Goal: Navigation & Orientation: Find specific page/section

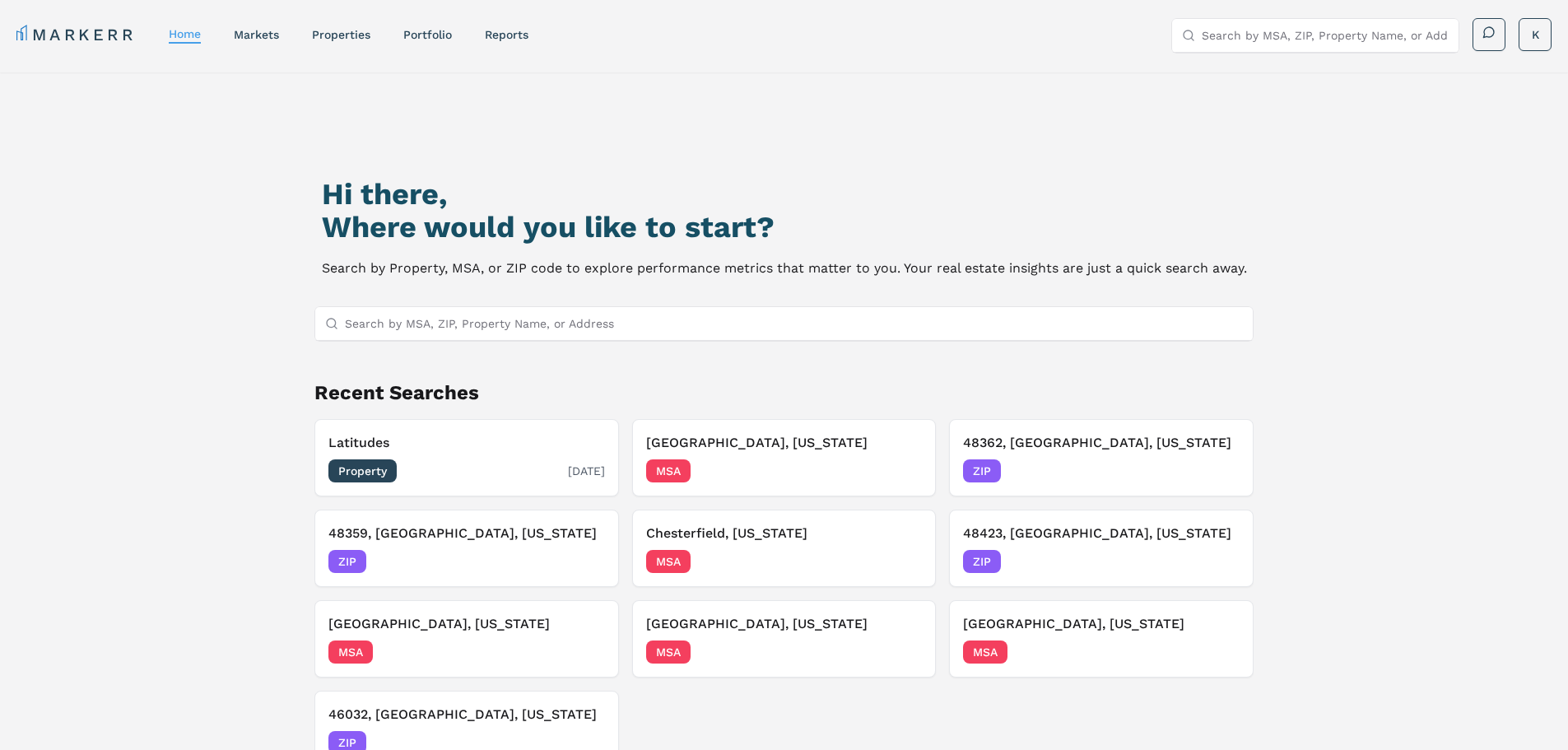
click at [442, 450] on h3 "Latitudes" at bounding box center [466, 442] width 277 height 19
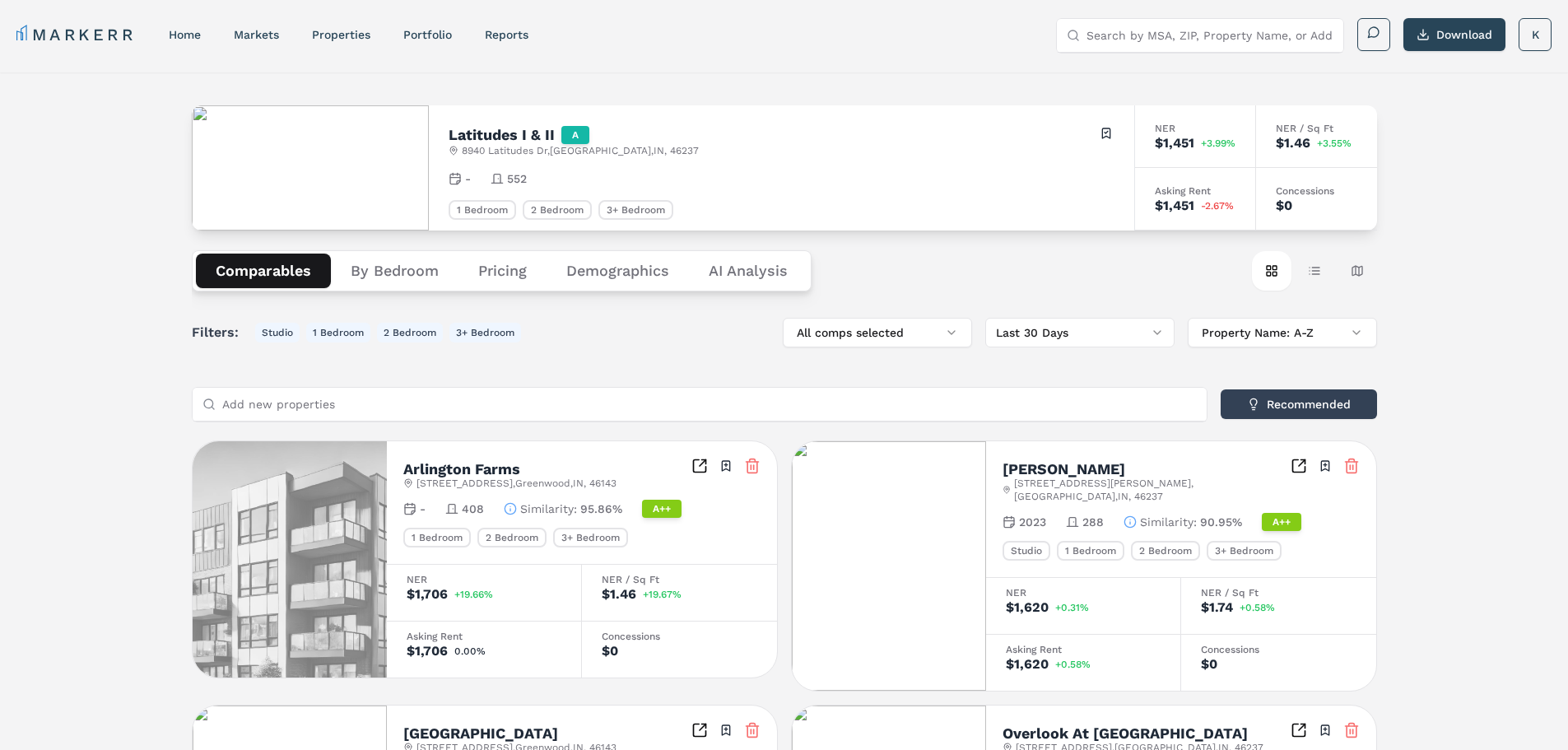
click at [193, 35] on link "home" at bounding box center [185, 35] width 32 height 13
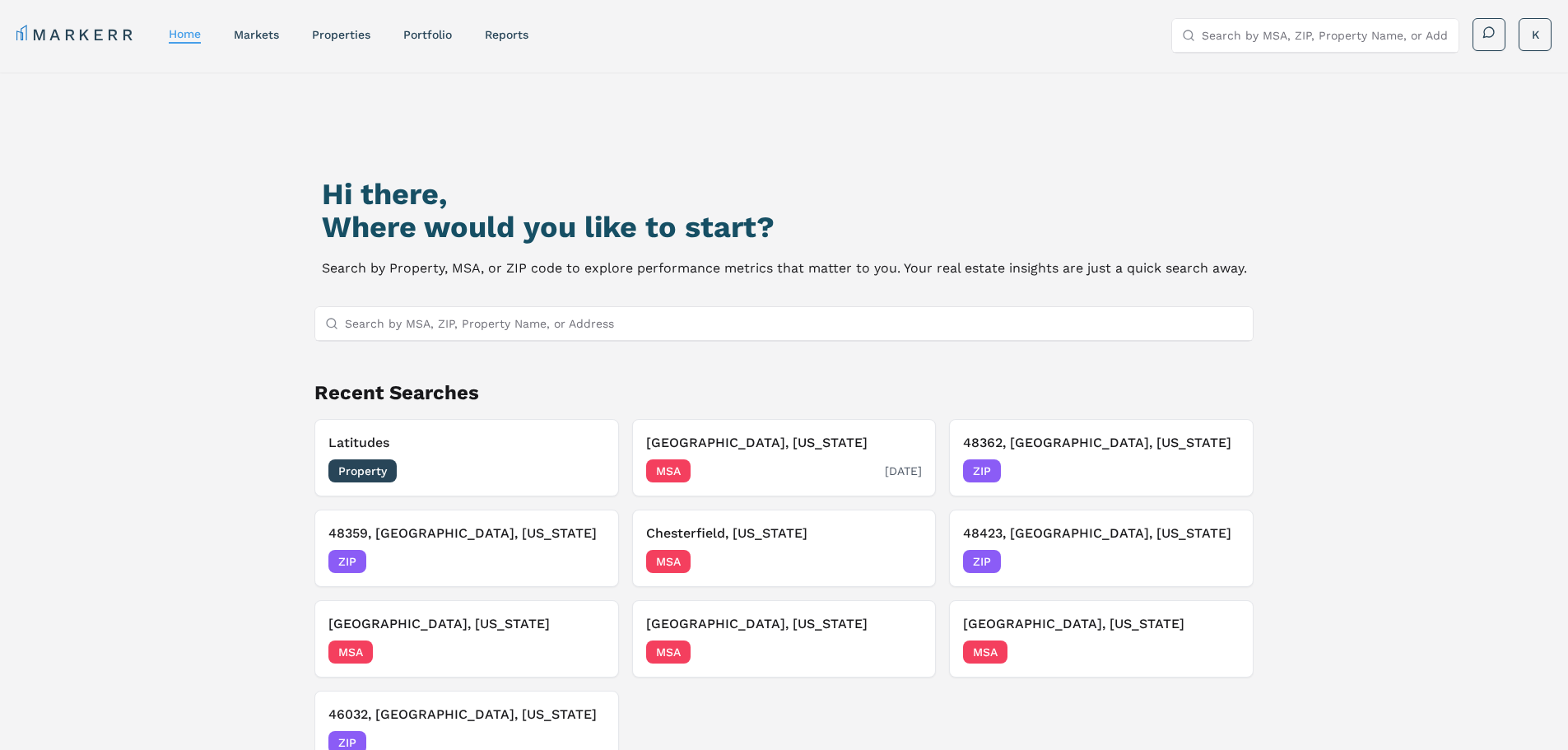
click at [725, 443] on h3 "[GEOGRAPHIC_DATA], [US_STATE]" at bounding box center [784, 442] width 277 height 19
